Goal: Transaction & Acquisition: Obtain resource

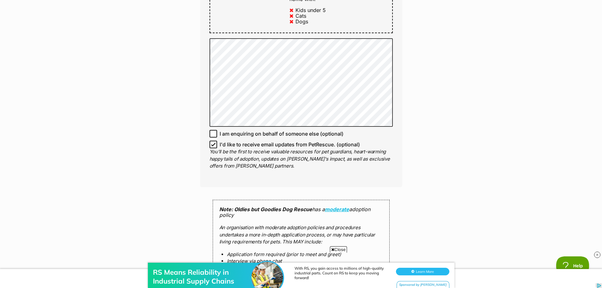
scroll to position [411, 0]
click at [213, 140] on input "I'd like to receive email updates from PetRescue. (optional)" at bounding box center [214, 144] width 8 height 8
checkbox input "false"
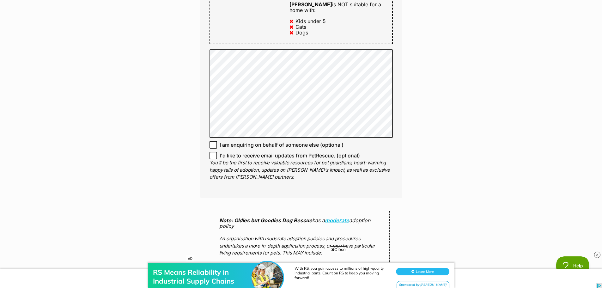
scroll to position [0, 0]
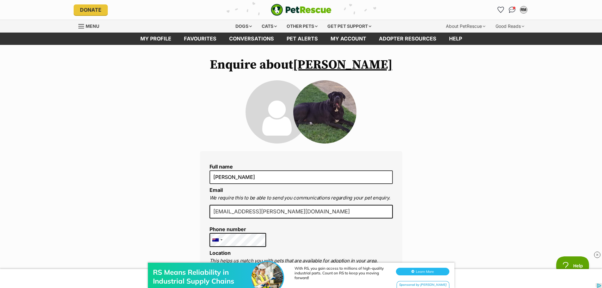
drag, startPoint x: 444, startPoint y: 59, endPoint x: 383, endPoint y: -38, distance: 114.4
click at [524, 10] on div "RM" at bounding box center [524, 10] width 8 height 8
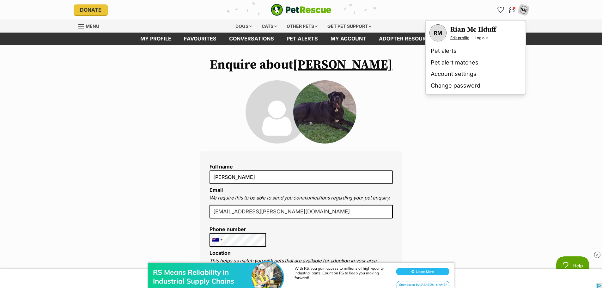
click at [462, 38] on link "Edit profile" at bounding box center [459, 37] width 19 height 5
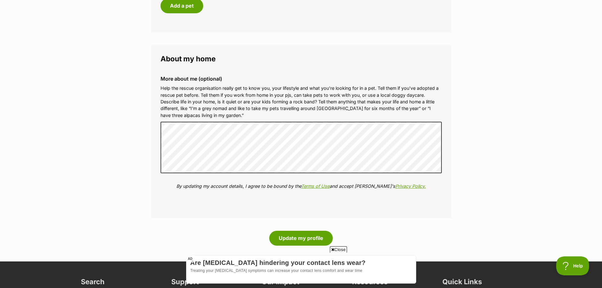
scroll to position [664, 0]
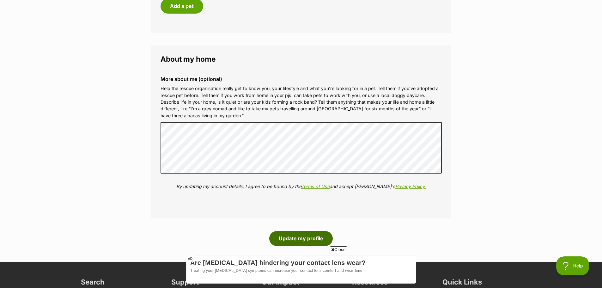
click at [316, 237] on button "Update my profile" at bounding box center [301, 238] width 64 height 15
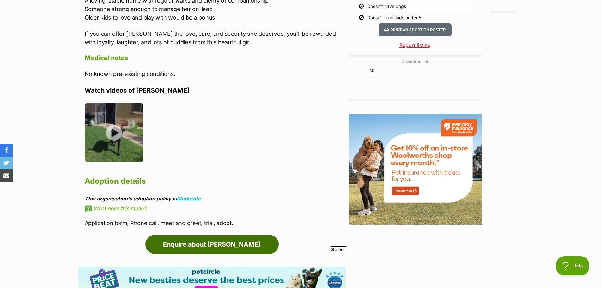
click at [211, 247] on link "Enquire about [PERSON_NAME]" at bounding box center [211, 244] width 133 height 19
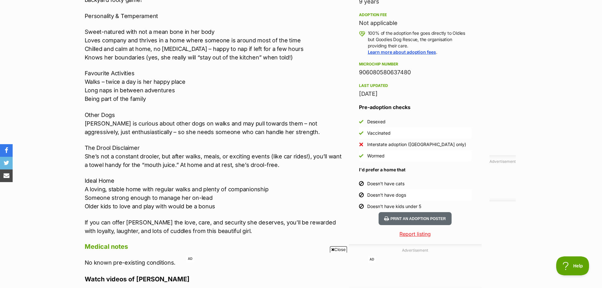
scroll to position [488, 0]
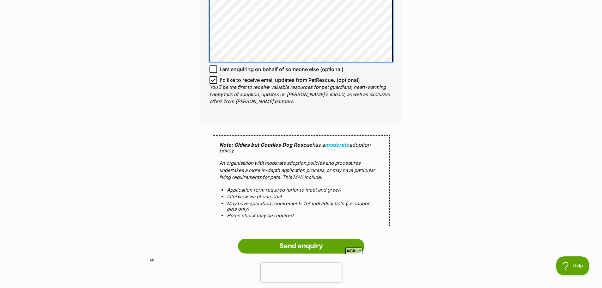
scroll to position [474, 0]
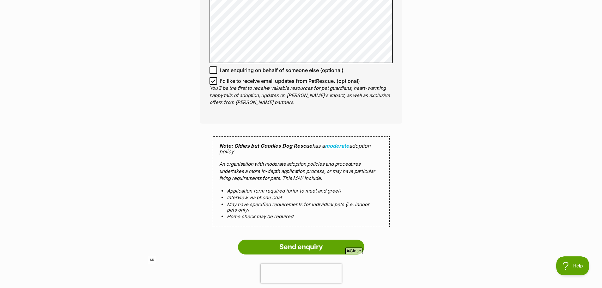
click at [214, 79] on icon at bounding box center [213, 81] width 4 height 4
click at [214, 77] on input "I'd like to receive email updates from PetRescue. (optional)" at bounding box center [214, 81] width 8 height 8
checkbox input "false"
click at [315, 240] on input "Send enquiry" at bounding box center [301, 247] width 126 height 15
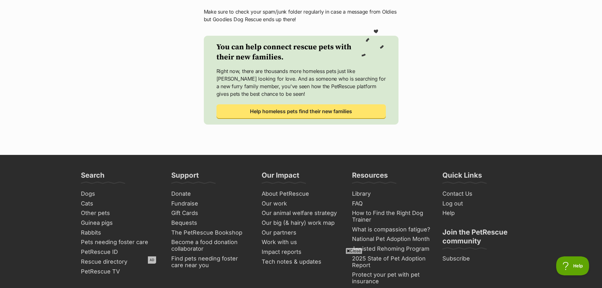
scroll to position [253, 0]
